Goal: Task Accomplishment & Management: Manage account settings

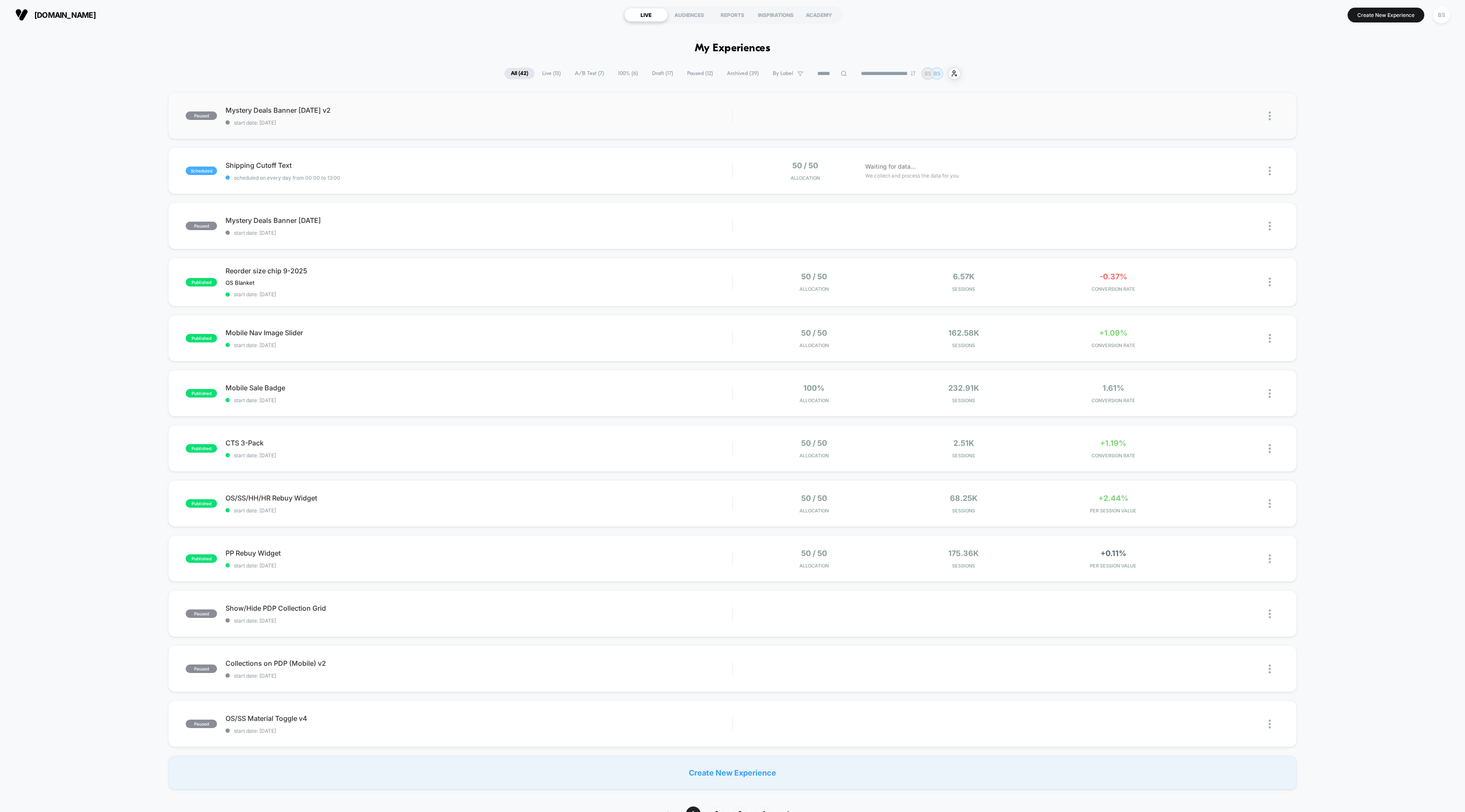
scroll to position [126, 0]
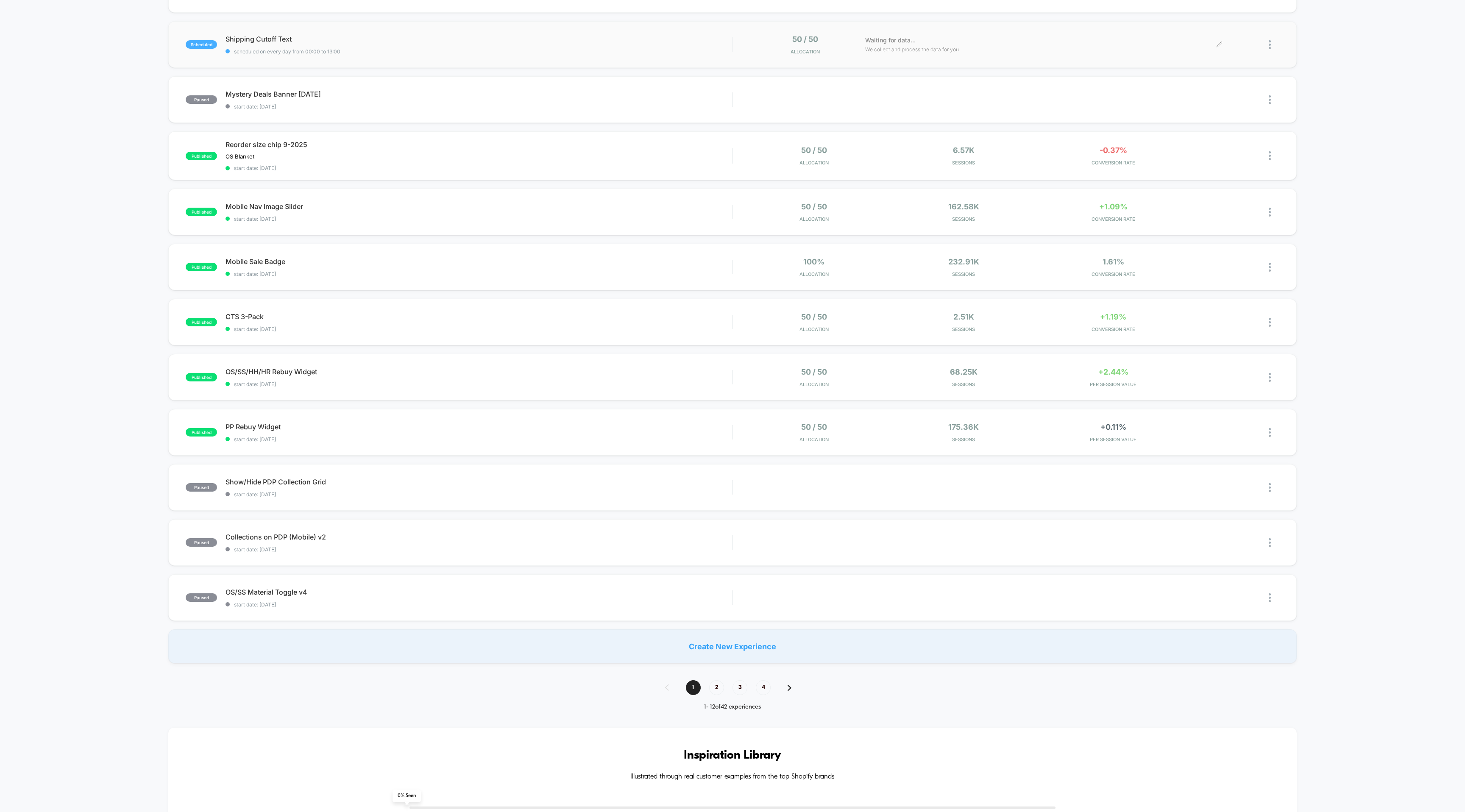
click at [1089, 23] on div "scheduled Shipping Cutoff Text scheduled on every day from 00:00 to 13:00 50 / …" at bounding box center [732, 44] width 1128 height 47
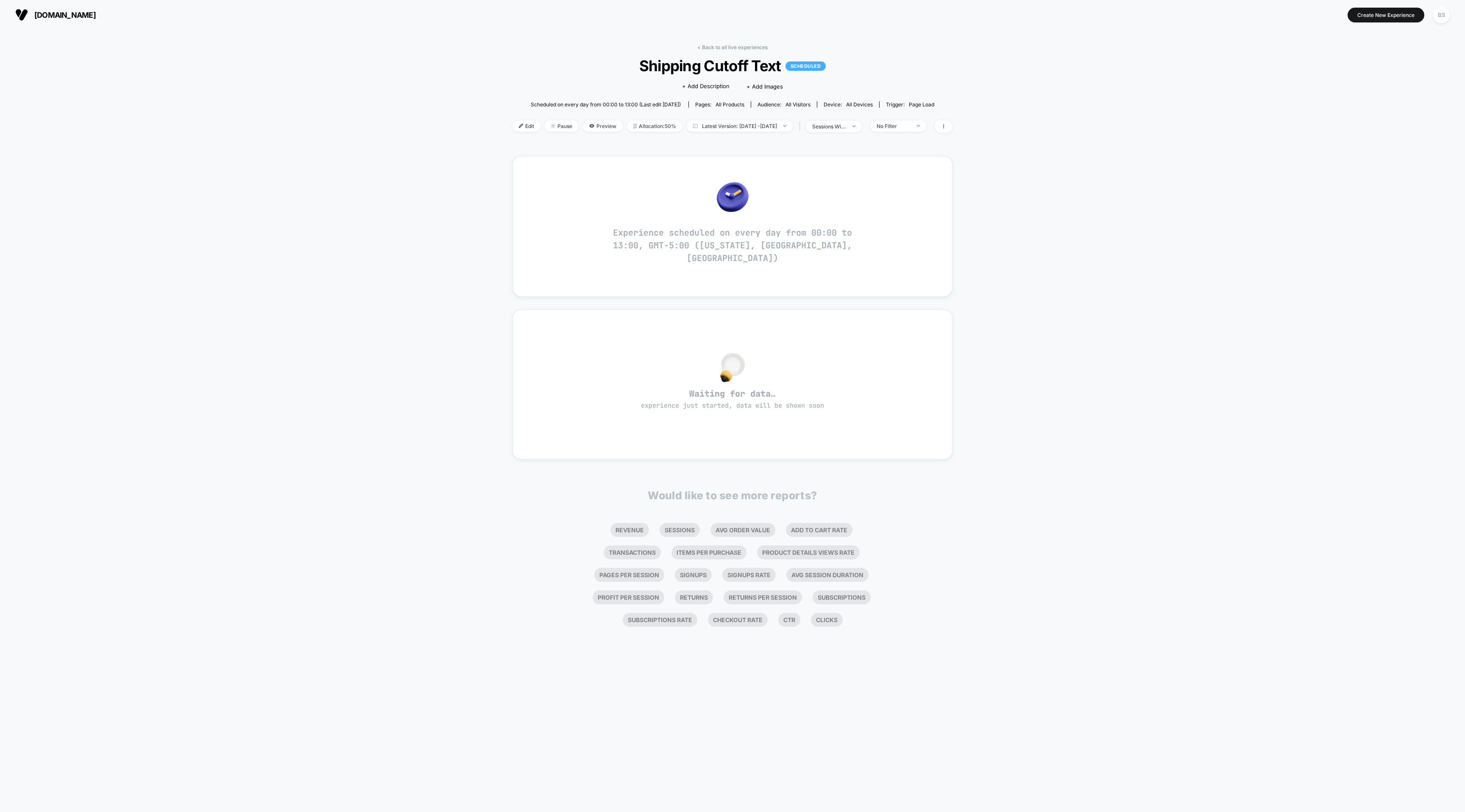
click at [36, 13] on span "[DOMAIN_NAME]" at bounding box center [65, 15] width 61 height 9
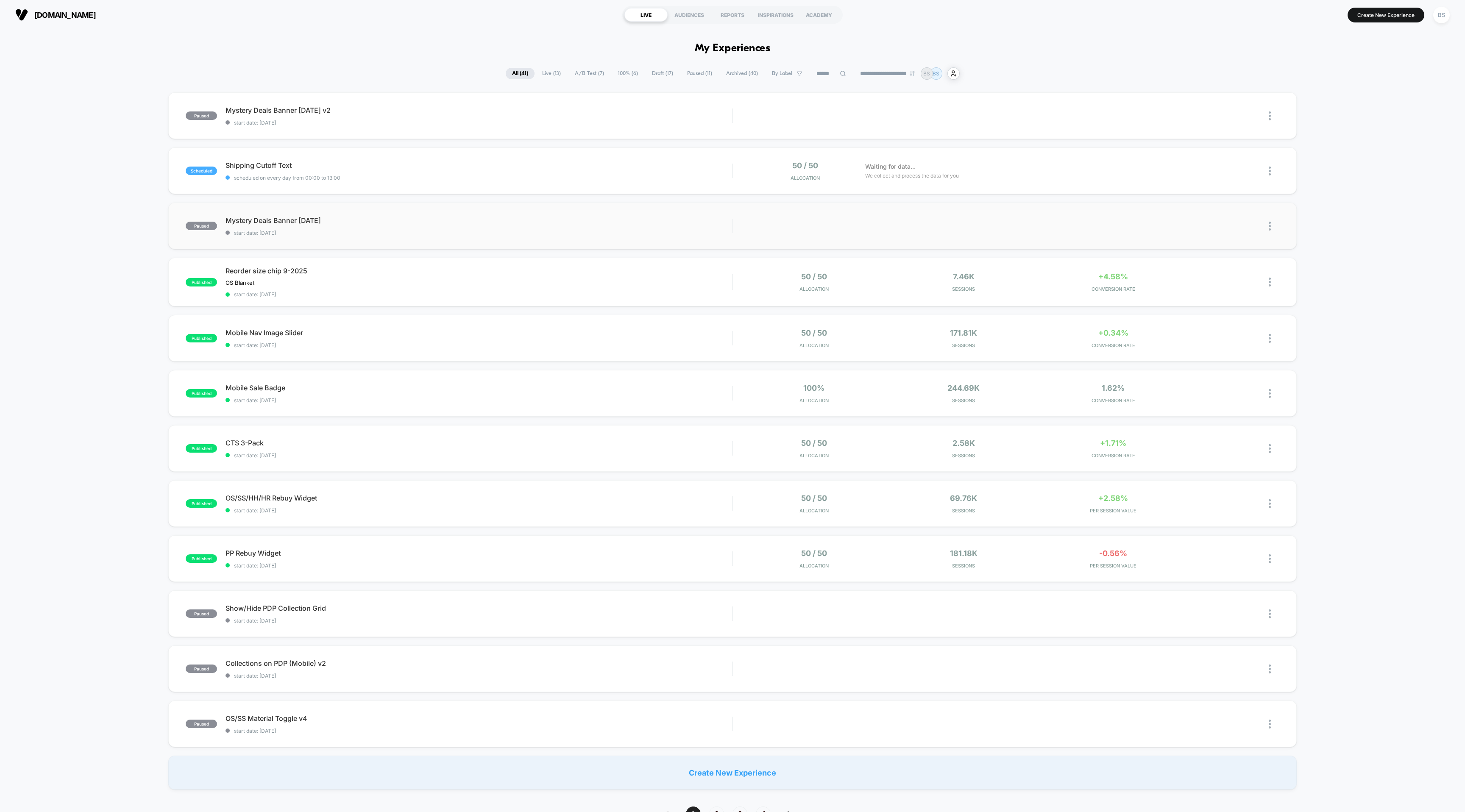
click at [1269, 223] on img at bounding box center [1270, 226] width 2 height 9
click at [1228, 274] on div "Archive" at bounding box center [1226, 275] width 76 height 19
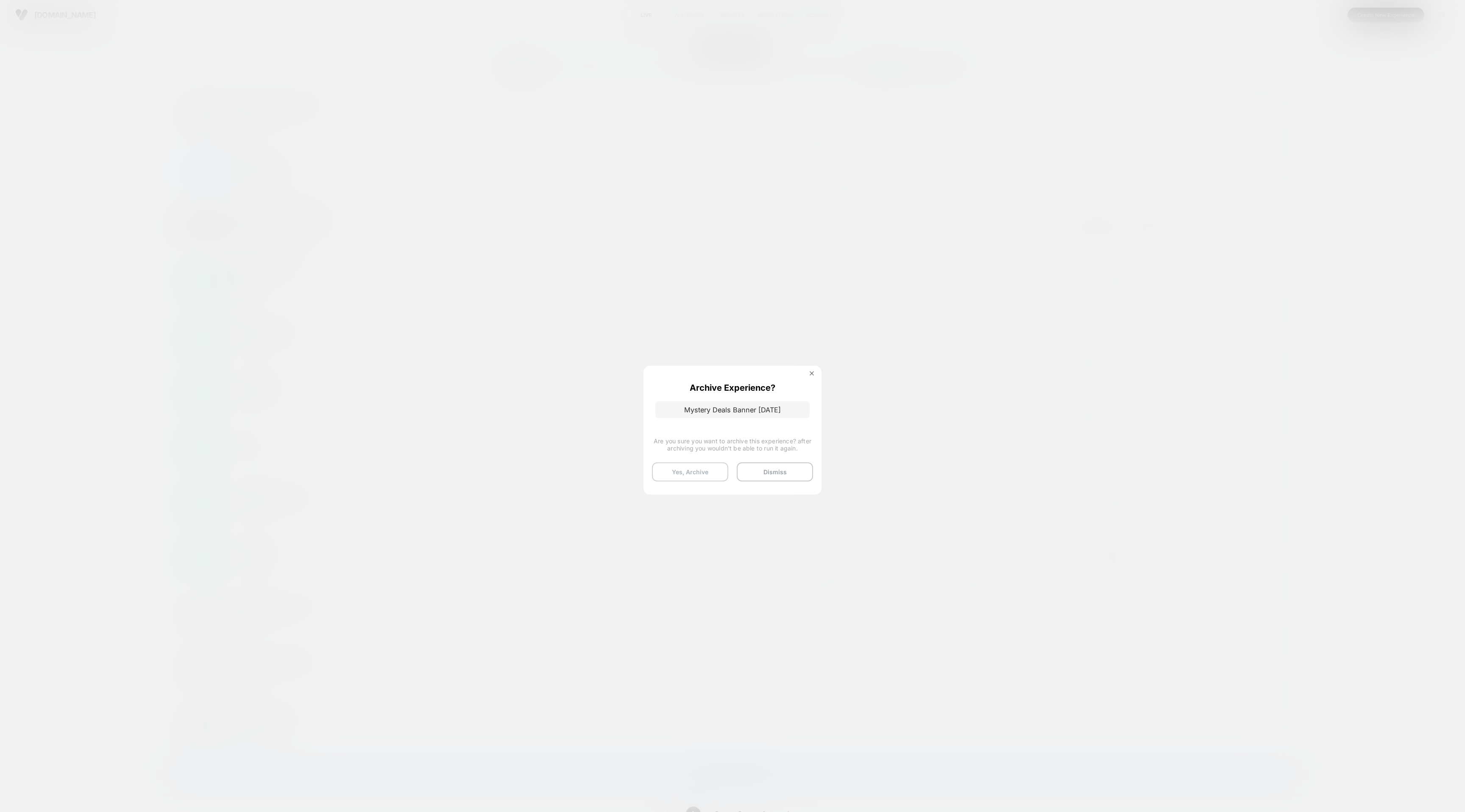
click at [700, 472] on button "Yes, Archive" at bounding box center [690, 472] width 76 height 19
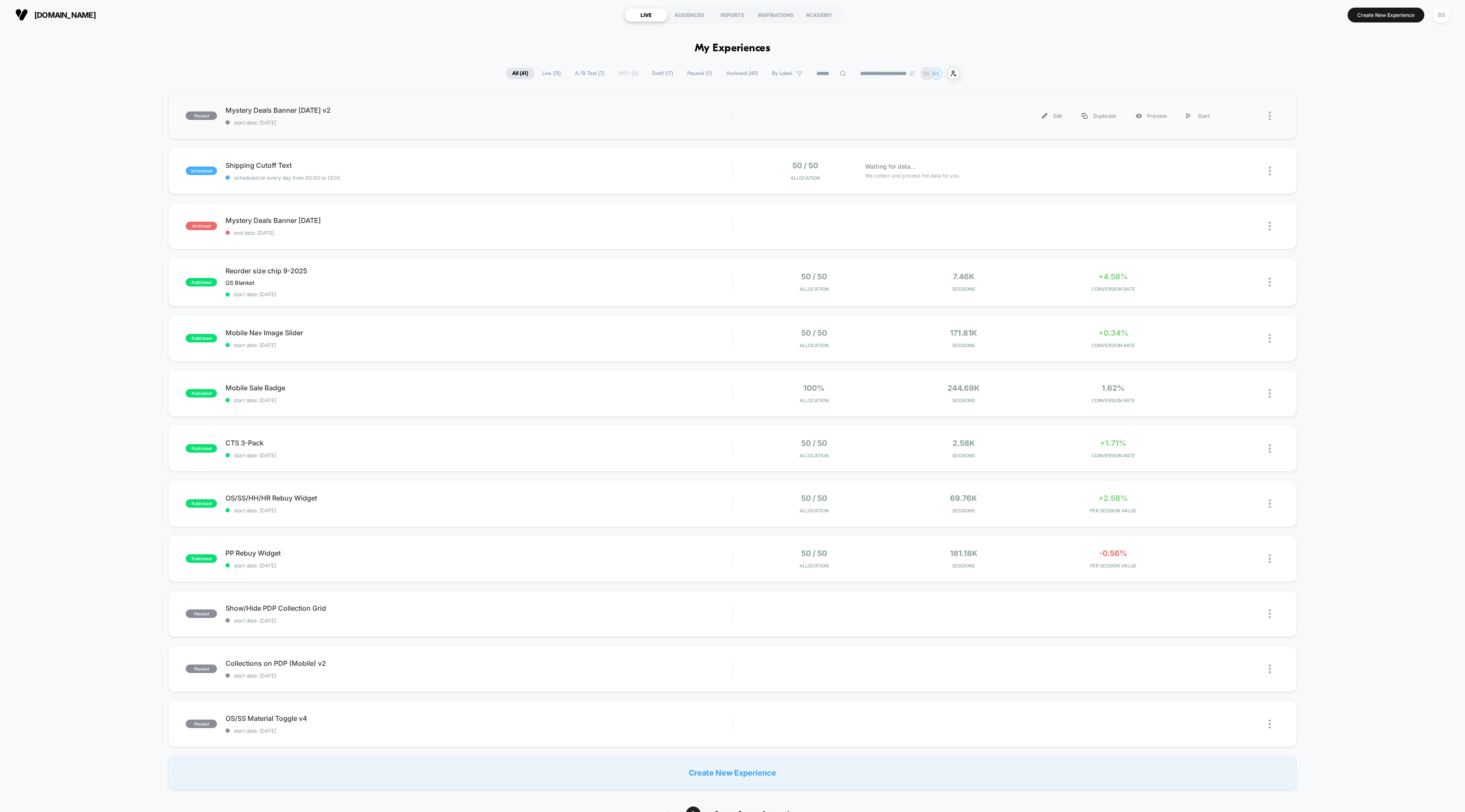
click at [1267, 114] on div at bounding box center [1249, 116] width 60 height 19
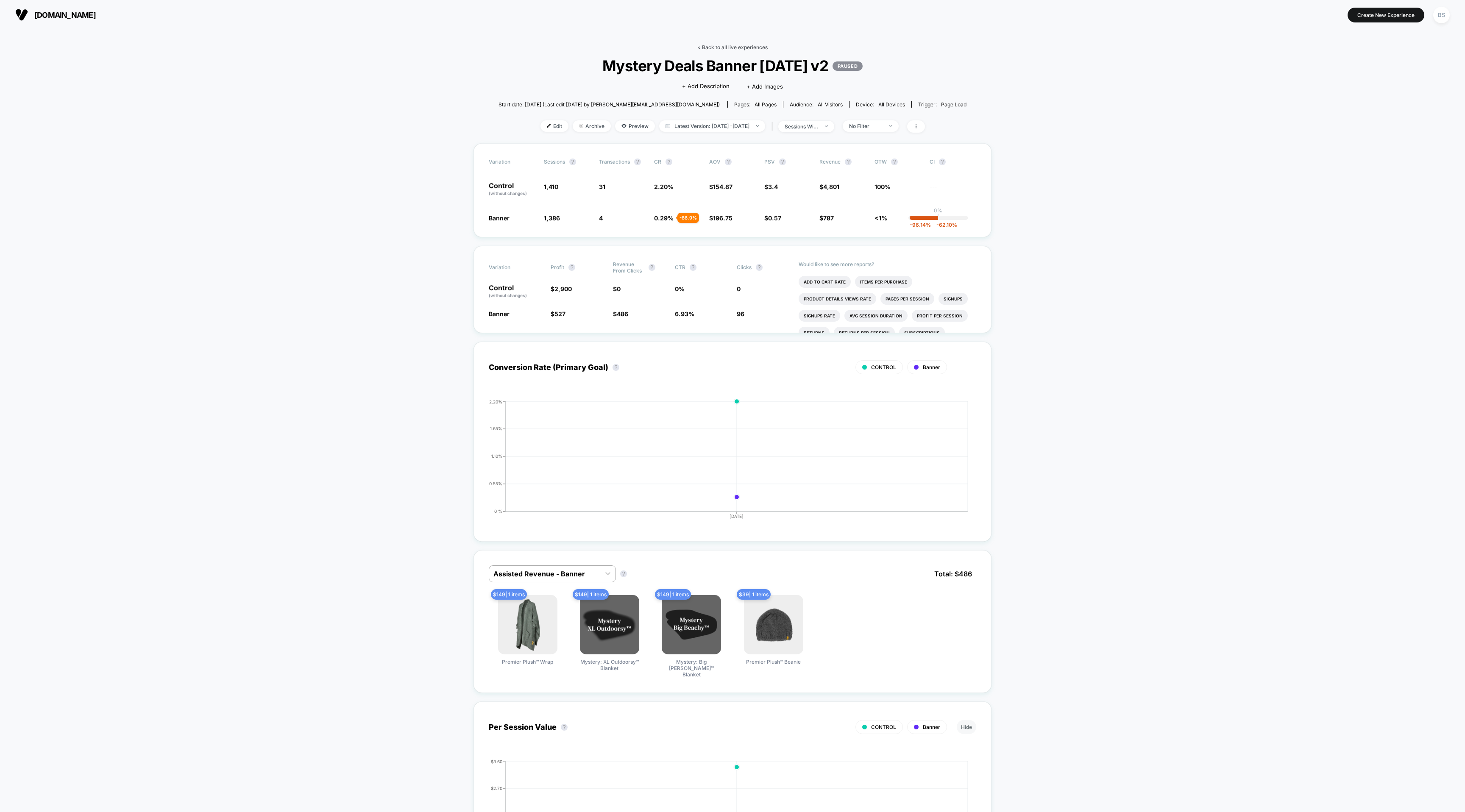
click at [717, 47] on link "< Back to all live experiences" at bounding box center [732, 47] width 71 height 6
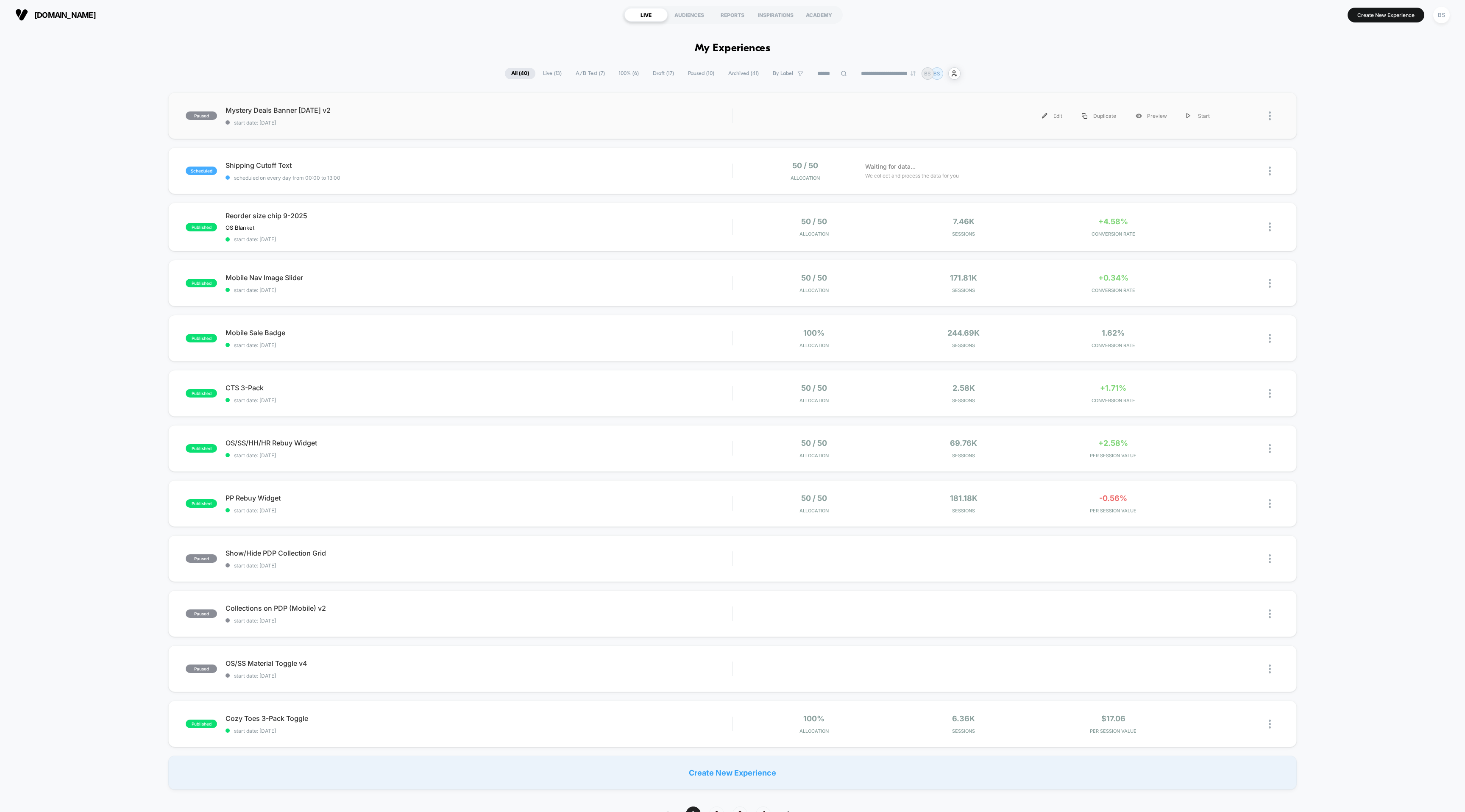
click at [1278, 113] on div at bounding box center [1274, 116] width 11 height 19
click at [1210, 162] on div "Archive" at bounding box center [1226, 165] width 76 height 19
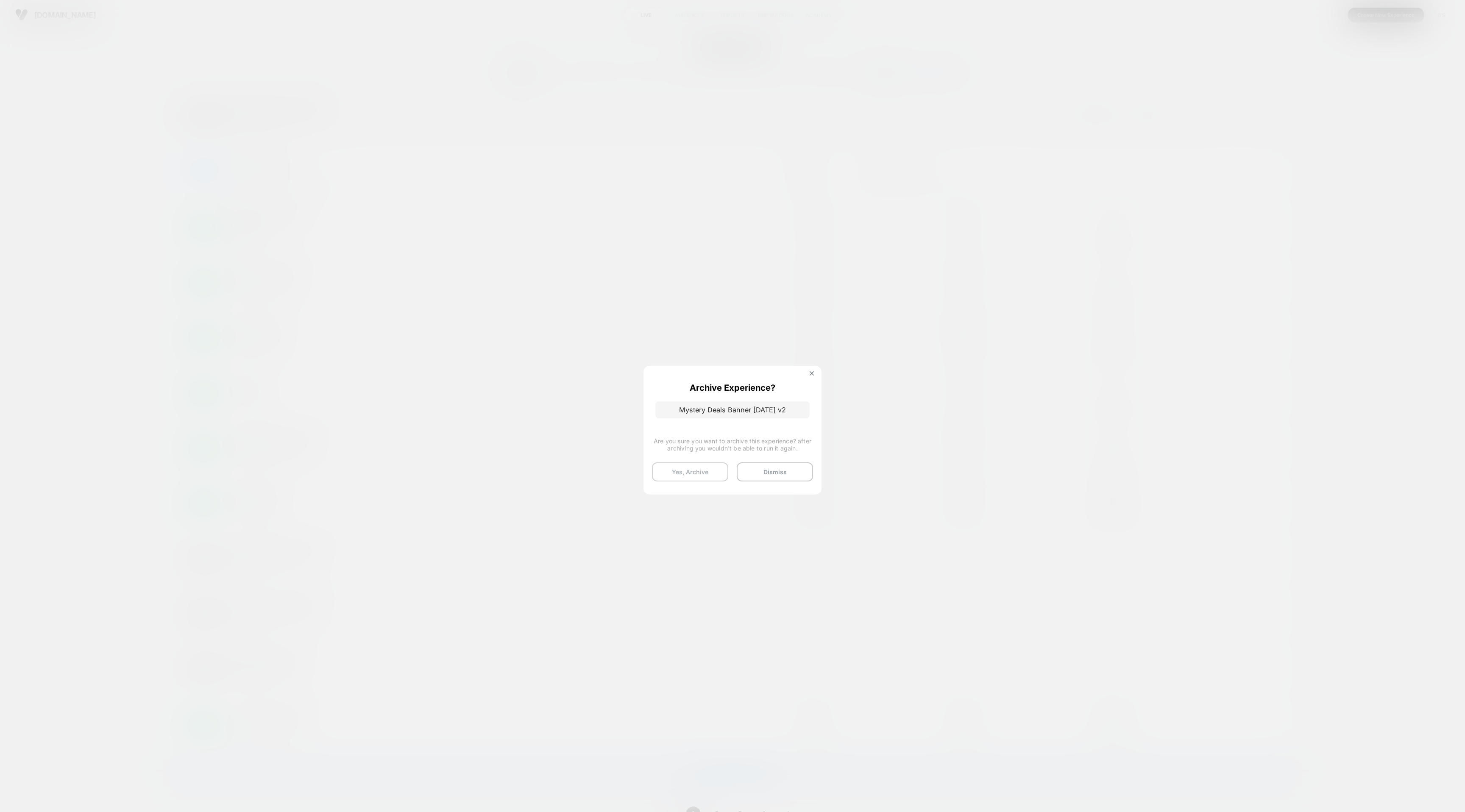
click at [687, 478] on button "Yes, Archive" at bounding box center [690, 472] width 76 height 19
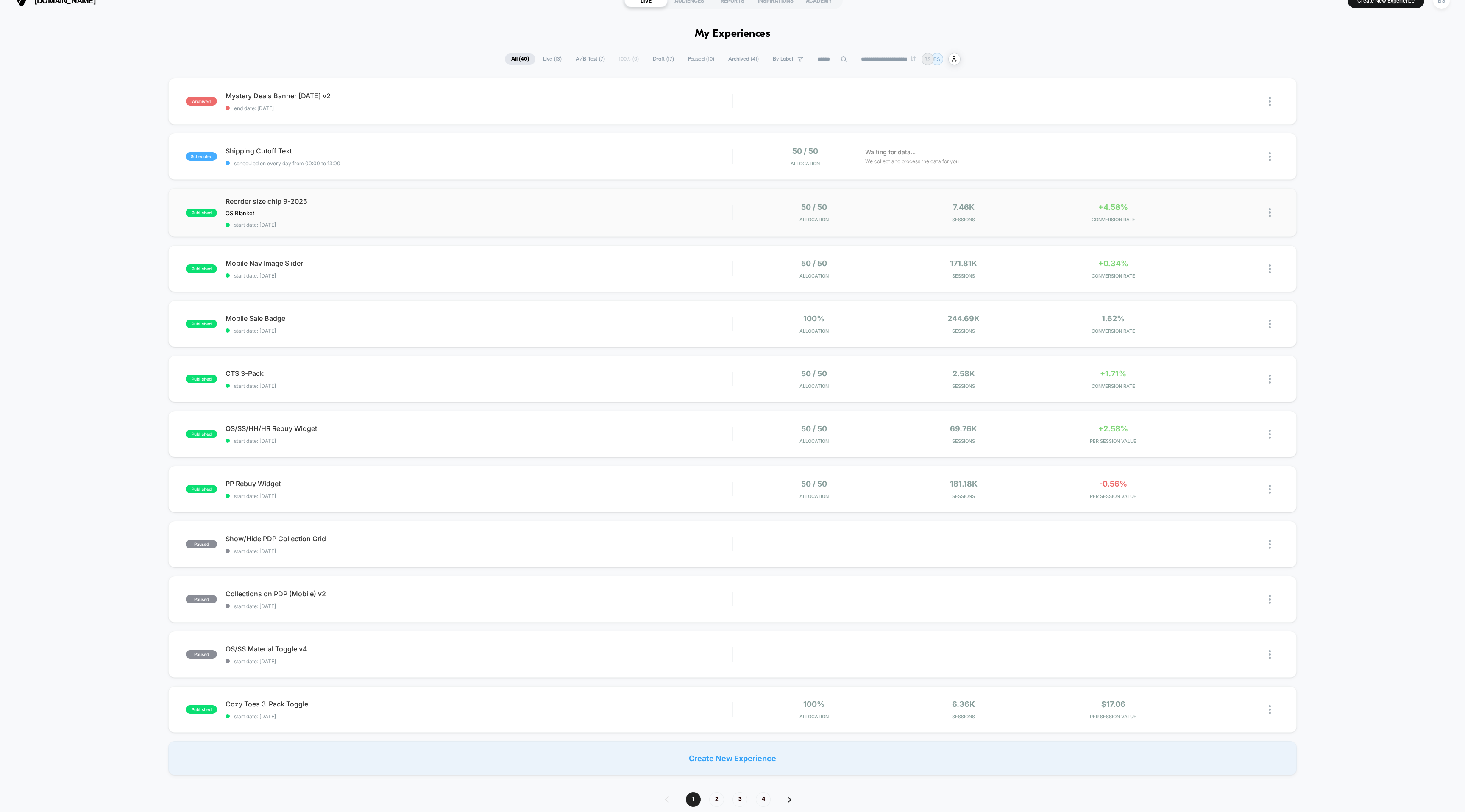
scroll to position [15, 0]
click at [752, 210] on div "50 / 50 Allocation" at bounding box center [814, 212] width 146 height 20
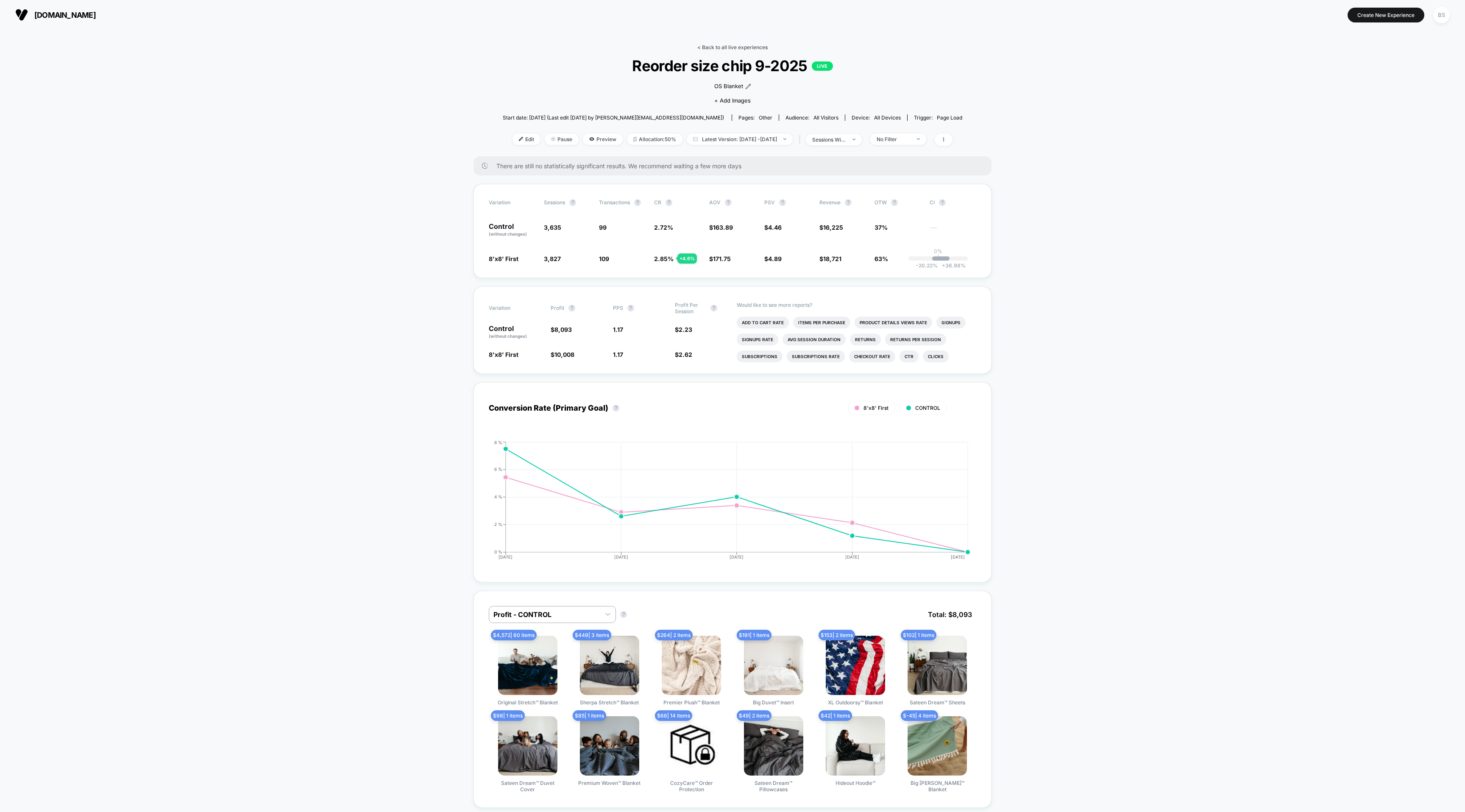
click at [732, 45] on link "< Back to all live experiences" at bounding box center [732, 47] width 71 height 6
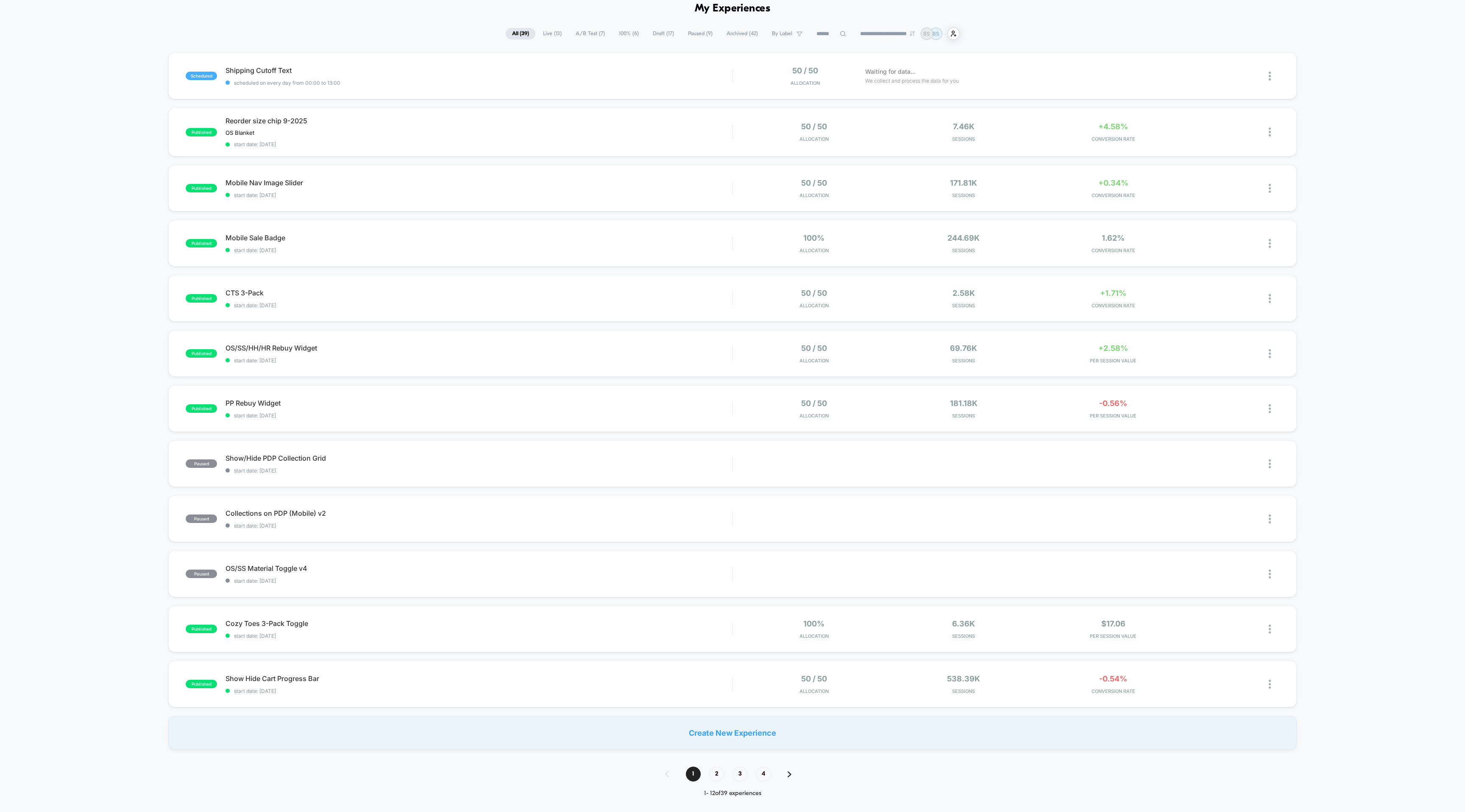
scroll to position [43, 0]
click at [694, 135] on div "Reorder size chip 9-2025 OS Blanket Click to edit experience details OS Blanket…" at bounding box center [479, 130] width 507 height 31
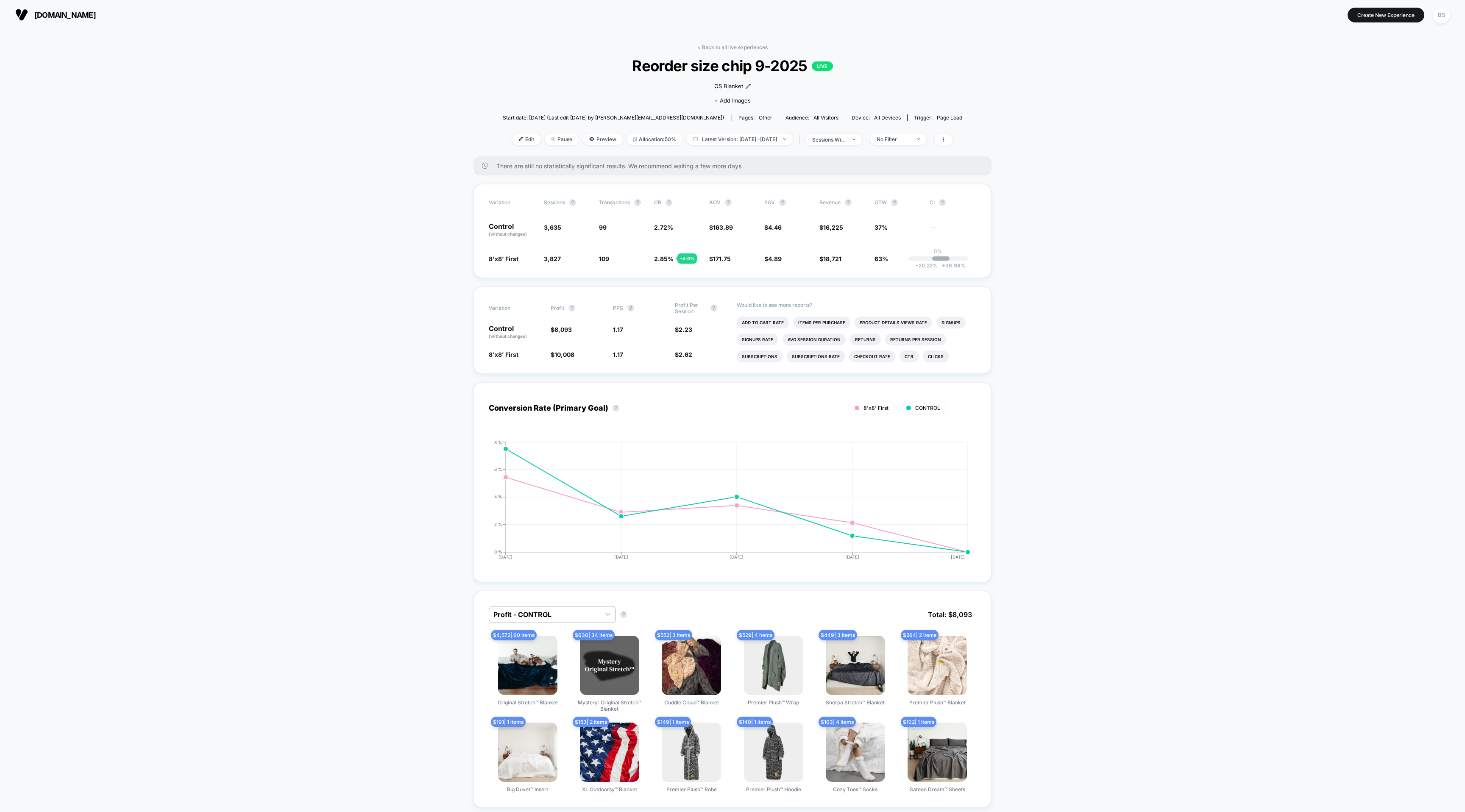
click at [35, 17] on span "[DOMAIN_NAME]" at bounding box center [65, 15] width 61 height 9
